Goal: Use online tool/utility: Use online tool/utility

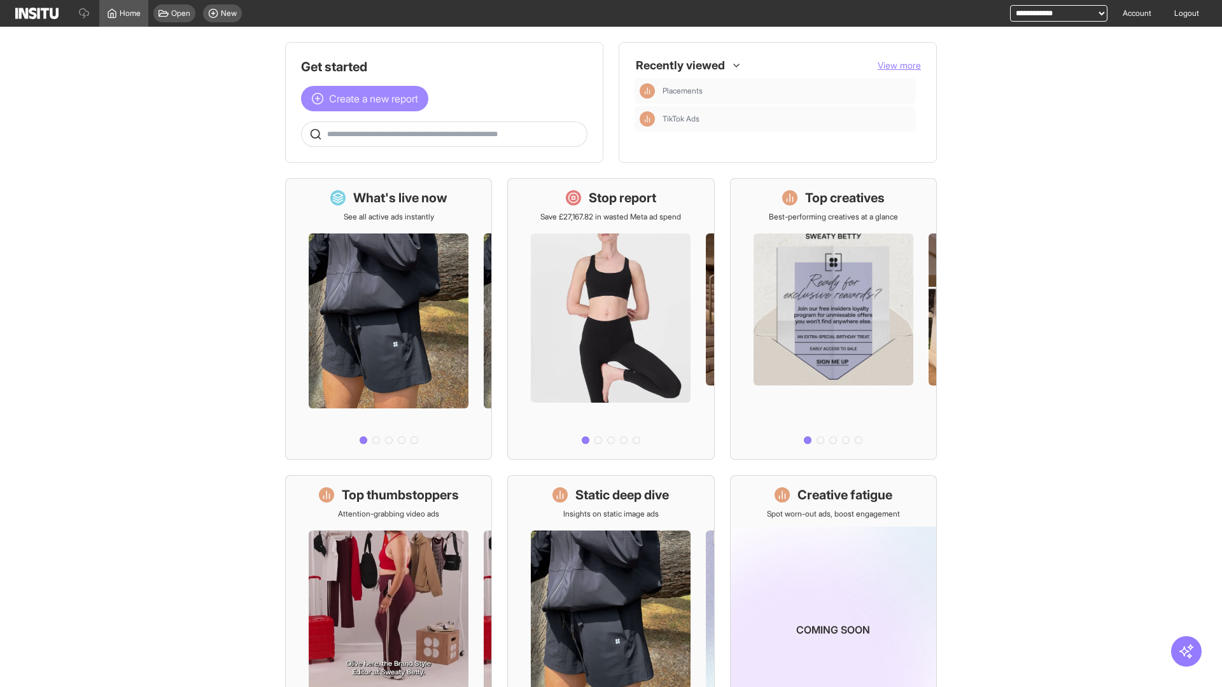
click at [368, 99] on span "Create a new report" at bounding box center [373, 98] width 89 height 15
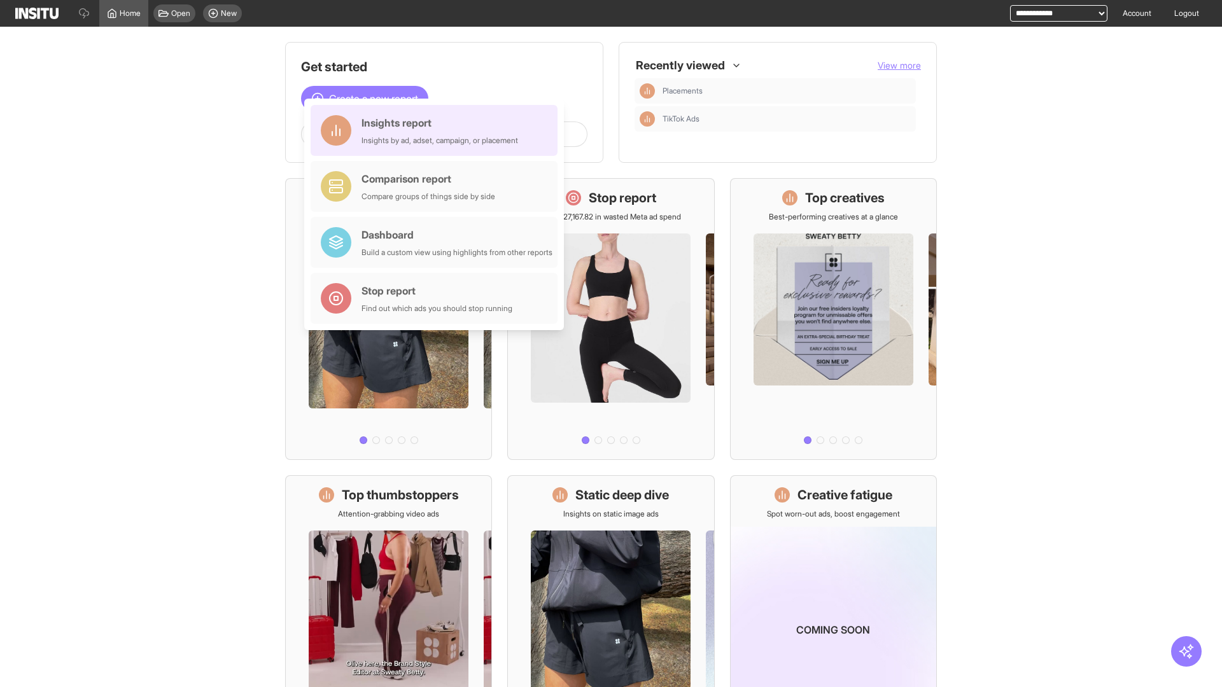
click at [437, 130] on div "Insights report Insights by ad, adset, campaign, or placement" at bounding box center [439, 130] width 157 height 31
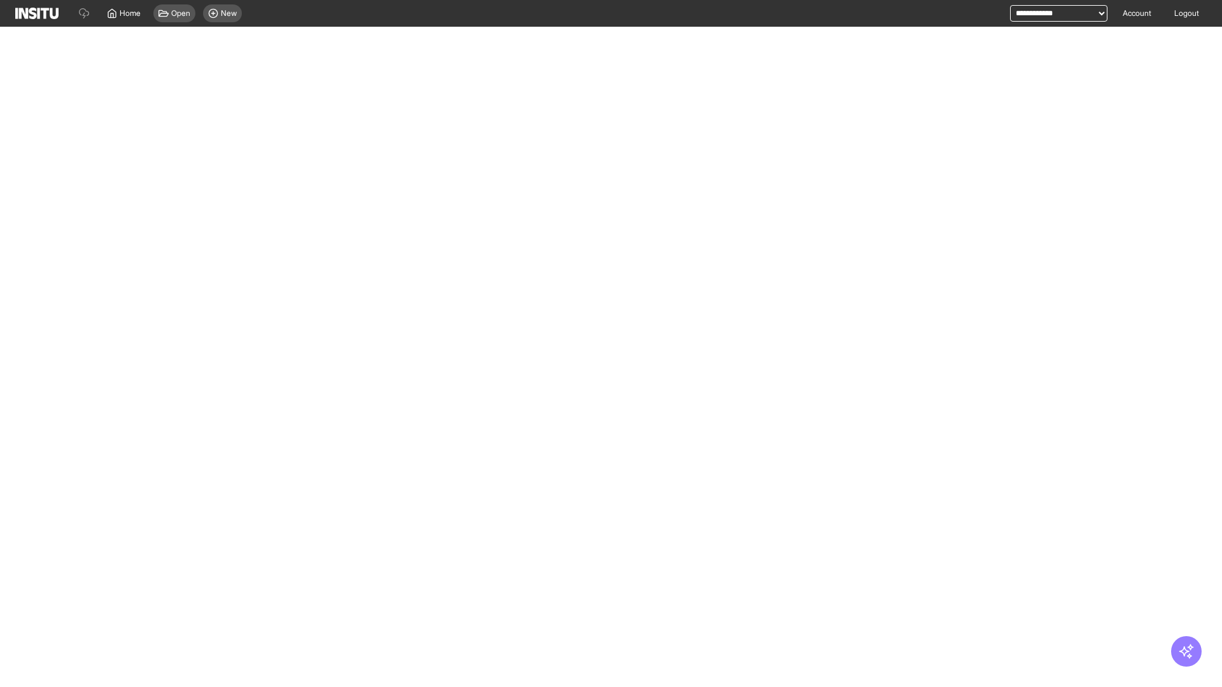
select select "**"
